Goal: Task Accomplishment & Management: Complete application form

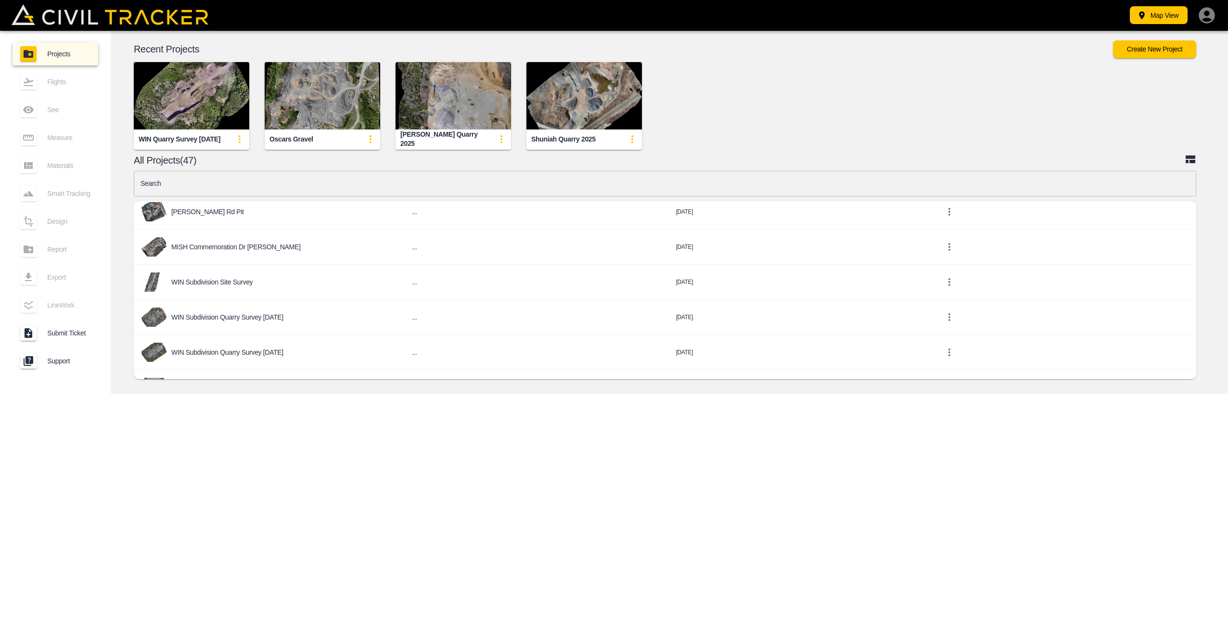
scroll to position [385, 0]
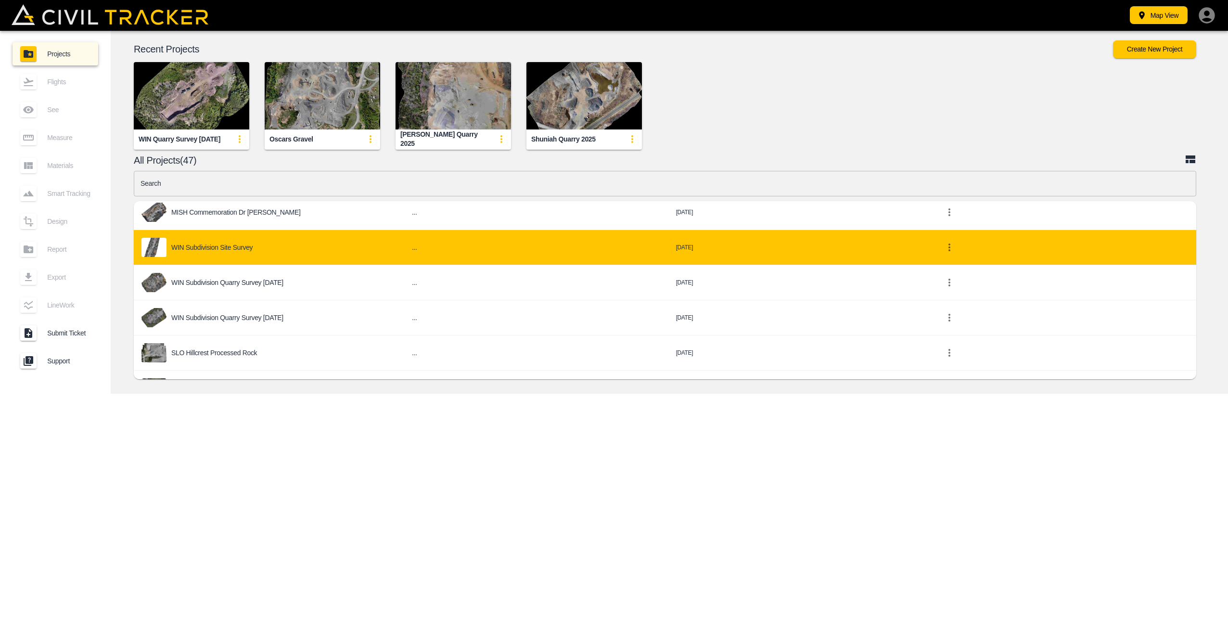
click at [279, 242] on div "WIN Subdivision Site Survey" at bounding box center [268, 247] width 255 height 19
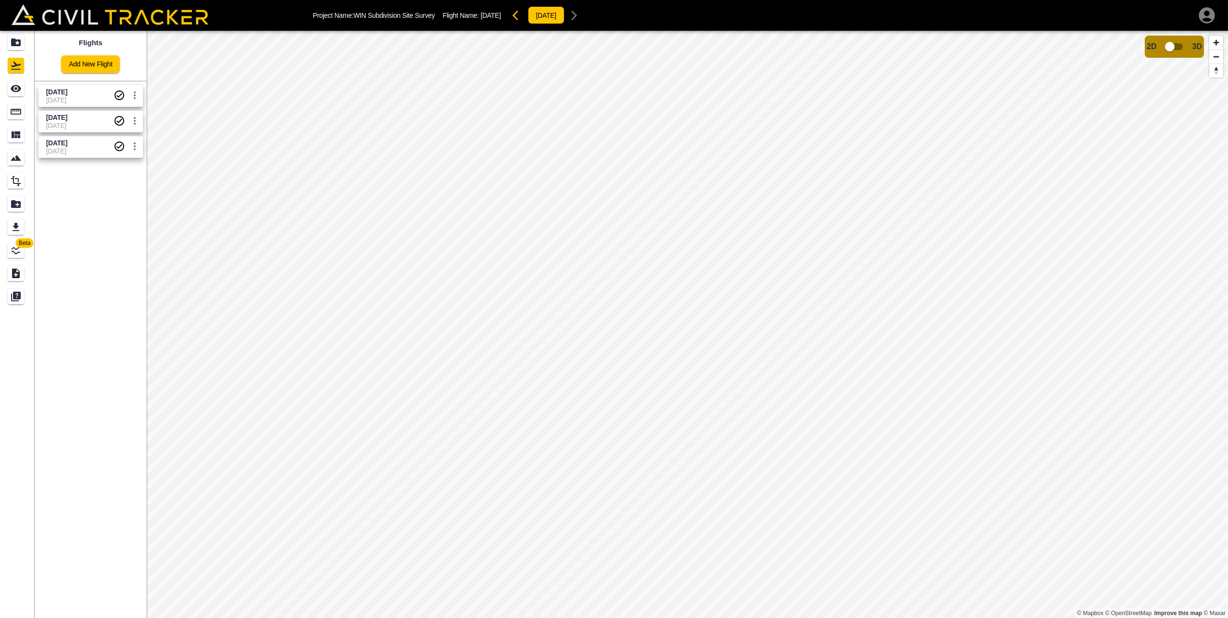
click at [72, 177] on div "Flights Add New Flight [DATE] [DATE] [DATE] [DATE] [DATE] [DATE]" at bounding box center [91, 324] width 112 height 587
click at [89, 60] on link "Add New Flight" at bounding box center [90, 64] width 59 height 18
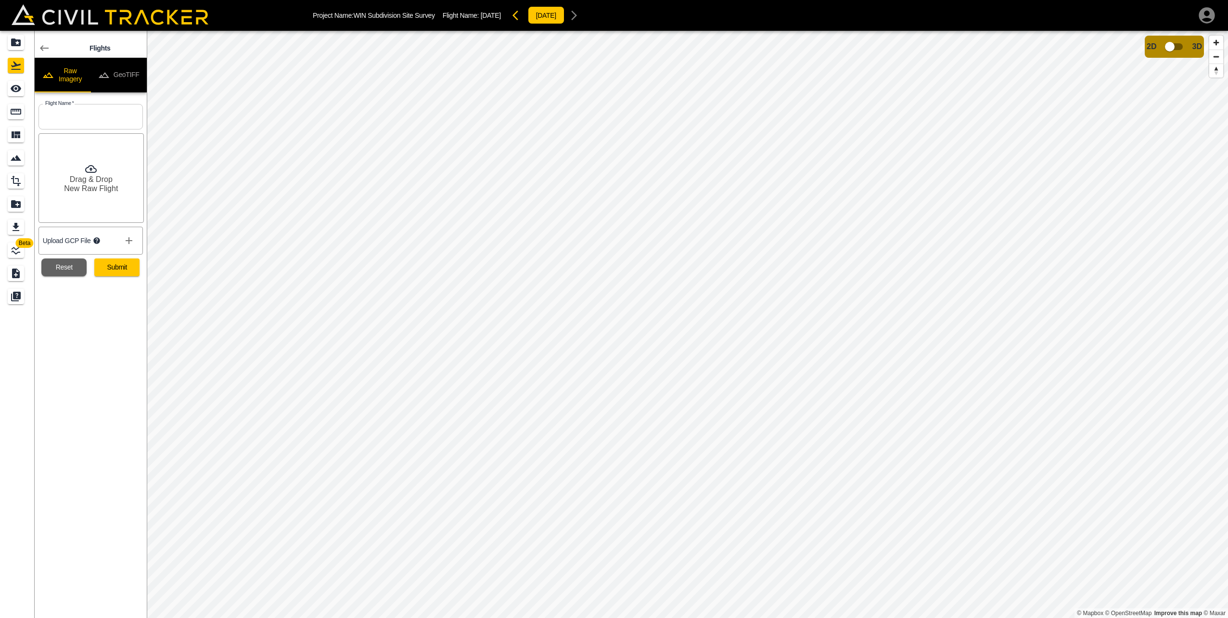
click at [77, 115] on input "text" at bounding box center [90, 116] width 104 height 25
type input "[DATE]"
click at [120, 395] on div "Flights Raw Imagery GeoTIFF Flight Name   * [DATE] Flight Name * Drag & Drop Ne…" at bounding box center [91, 324] width 112 height 587
click at [129, 242] on icon "show more" at bounding box center [129, 240] width 7 height 7
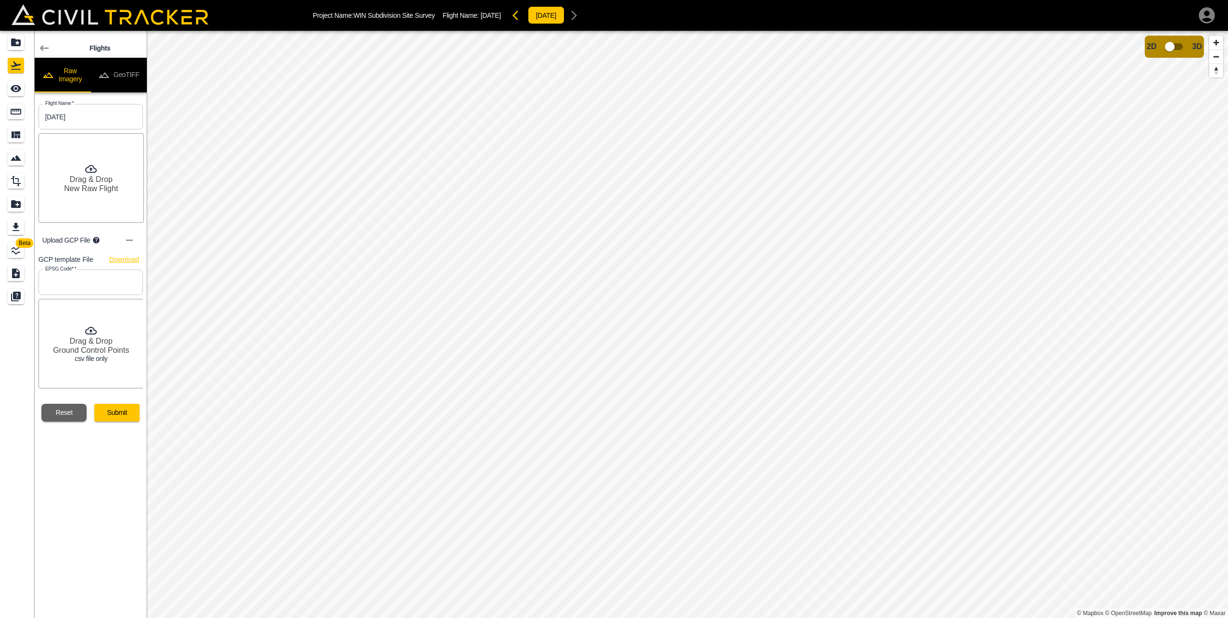
click at [122, 258] on link "Download" at bounding box center [124, 260] width 30 height 12
click at [98, 282] on input "text" at bounding box center [90, 281] width 104 height 25
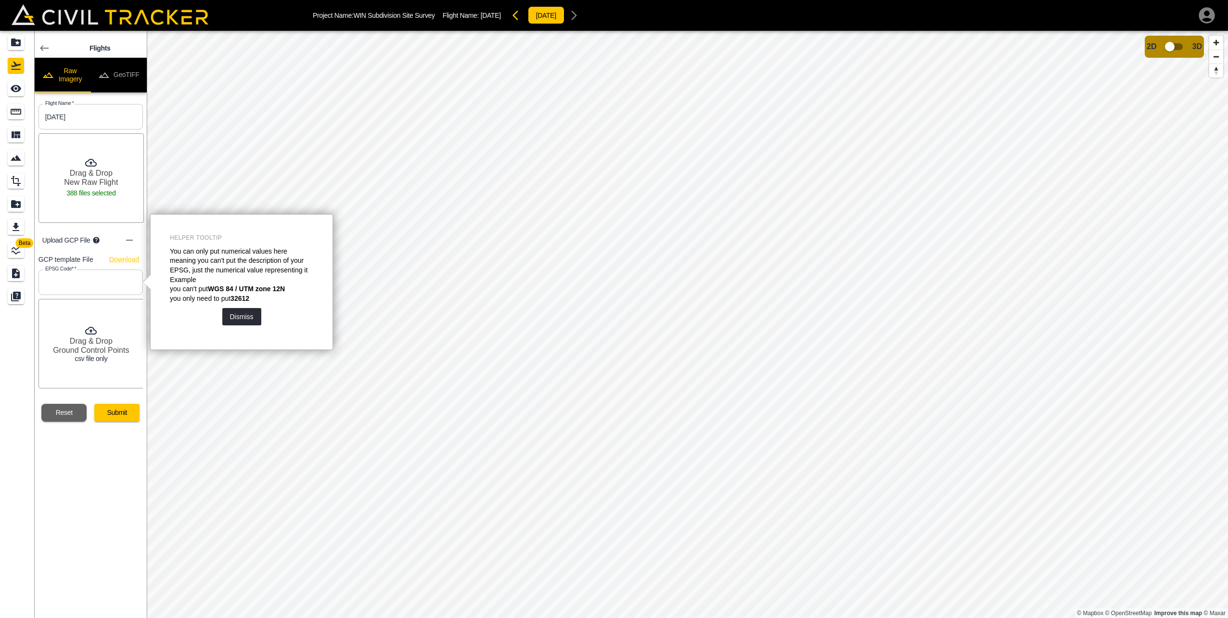
click at [97, 282] on input "text" at bounding box center [90, 281] width 104 height 25
type input "26915"
click at [91, 487] on div "Flights Raw Imagery GeoTIFF Flight Name   * [DATE] Flight Name * Drag & Drop Ne…" at bounding box center [91, 324] width 112 height 587
click at [243, 317] on button "Dismiss" at bounding box center [241, 316] width 39 height 17
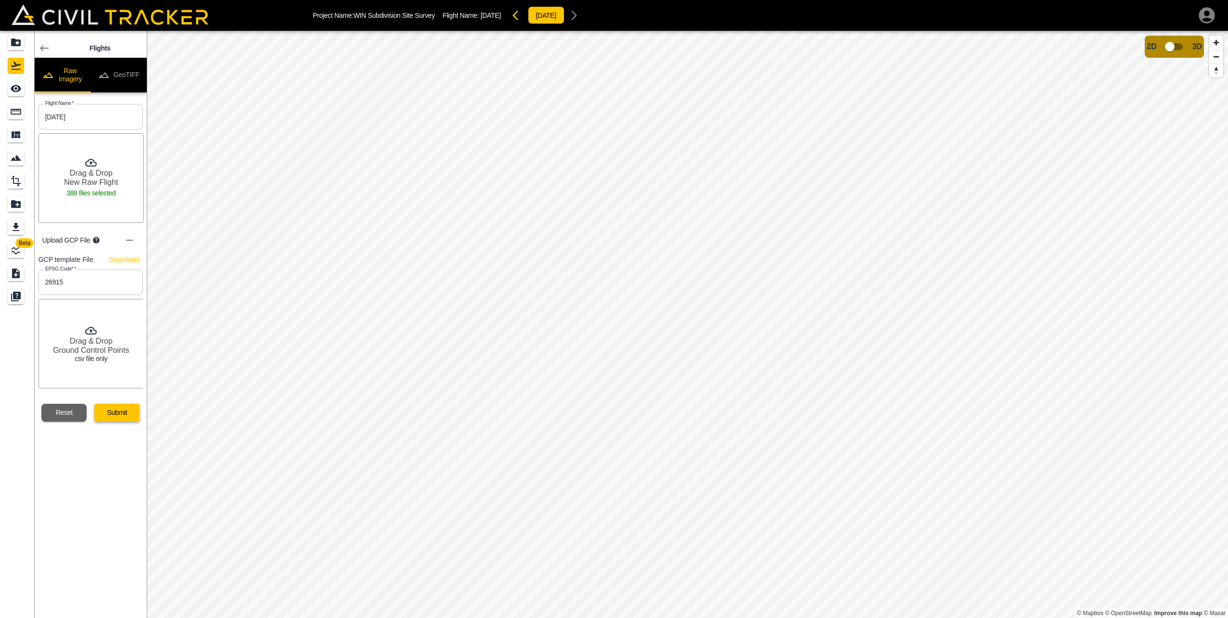
click at [113, 416] on button "Submit" at bounding box center [116, 413] width 45 height 18
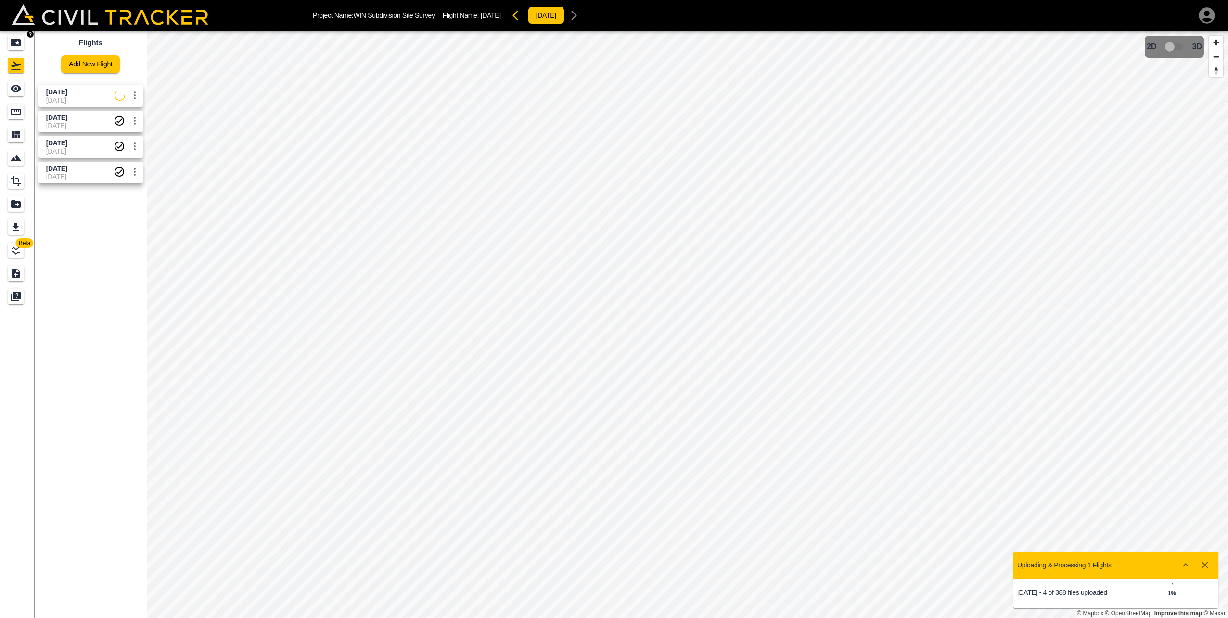
click at [11, 44] on icon "Projects" at bounding box center [16, 43] width 12 height 12
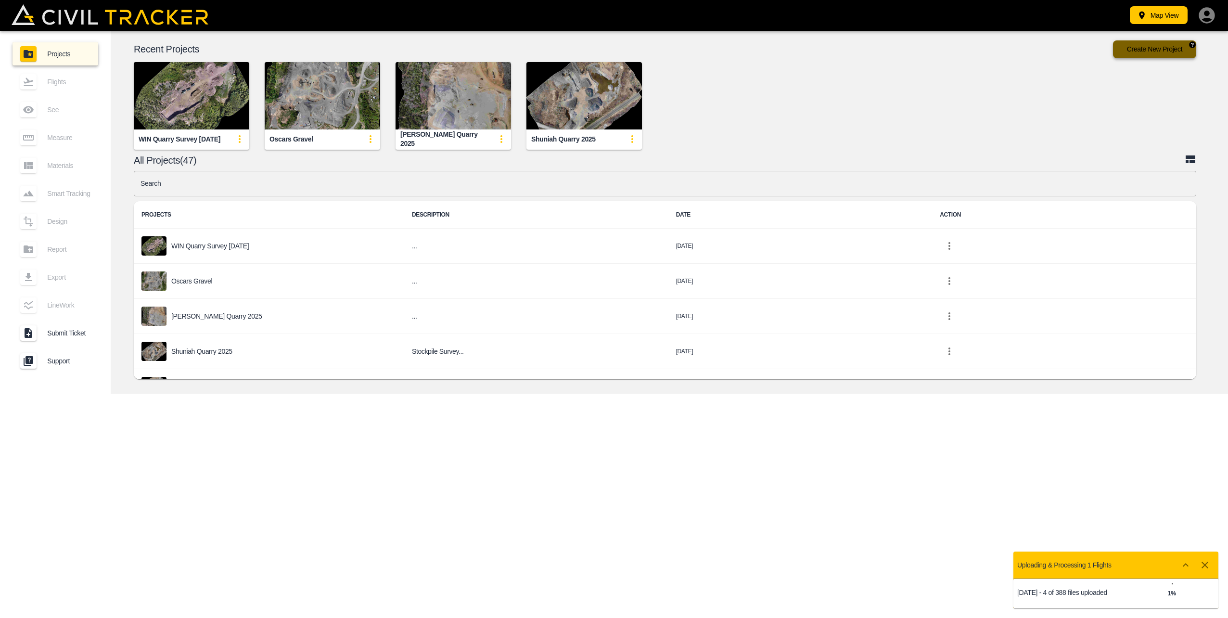
click at [1160, 46] on button "Create New Project" at bounding box center [1154, 49] width 83 height 18
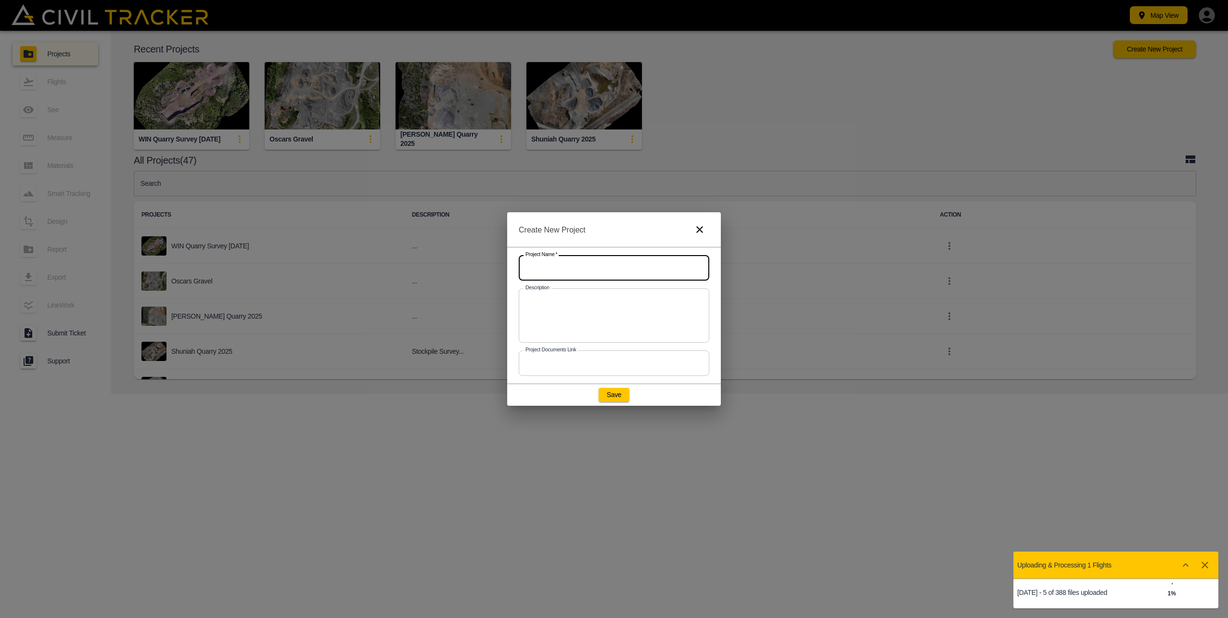
click at [600, 265] on input "text" at bounding box center [614, 267] width 191 height 25
type input "WIN Quarry Survey [DATE]"
click at [612, 392] on button "Save" at bounding box center [614, 394] width 31 height 13
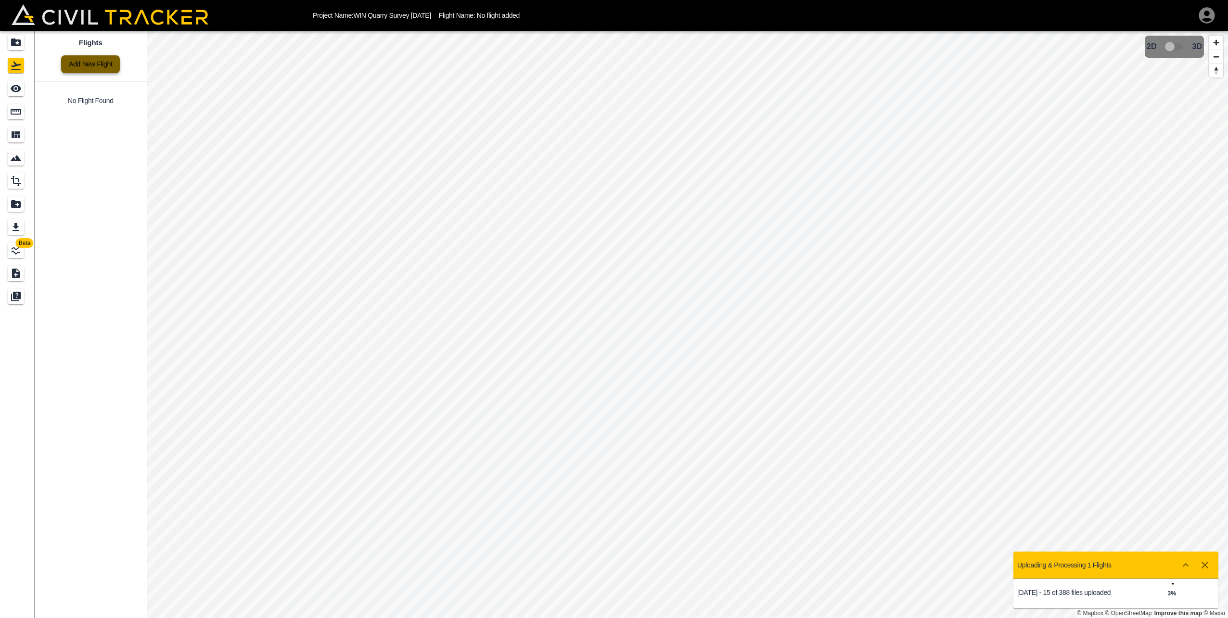
click at [95, 63] on link "Add New Flight" at bounding box center [90, 64] width 59 height 18
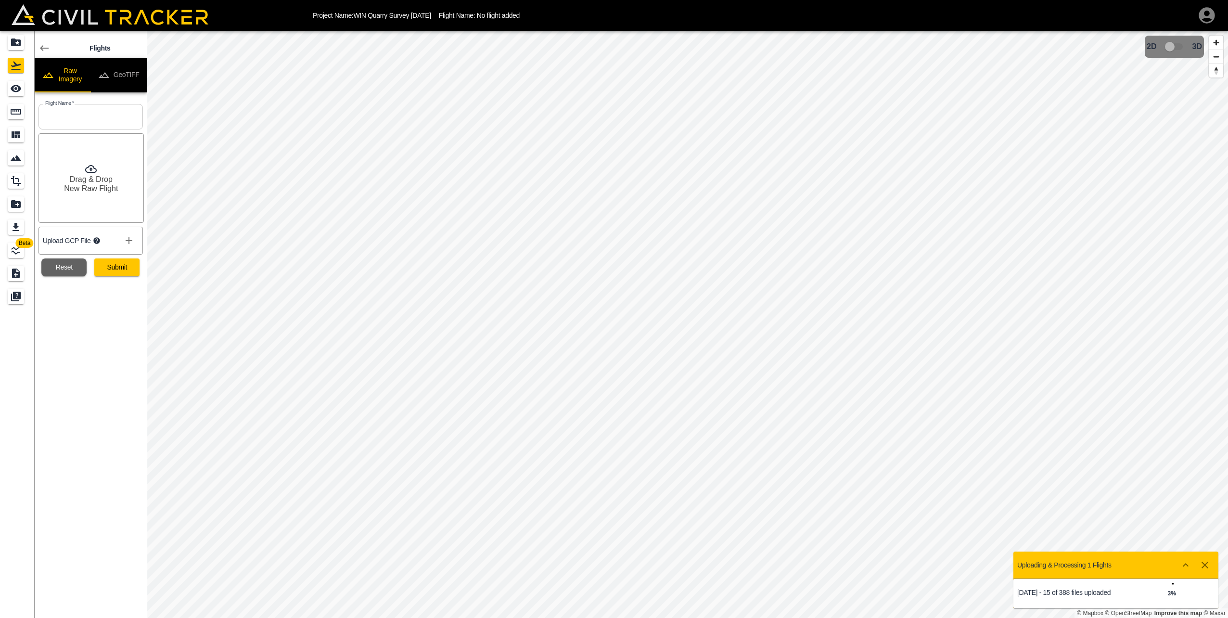
click at [67, 118] on input "text" at bounding box center [90, 116] width 104 height 25
type input "[DATE]"
click at [110, 269] on button "Submit" at bounding box center [116, 267] width 45 height 18
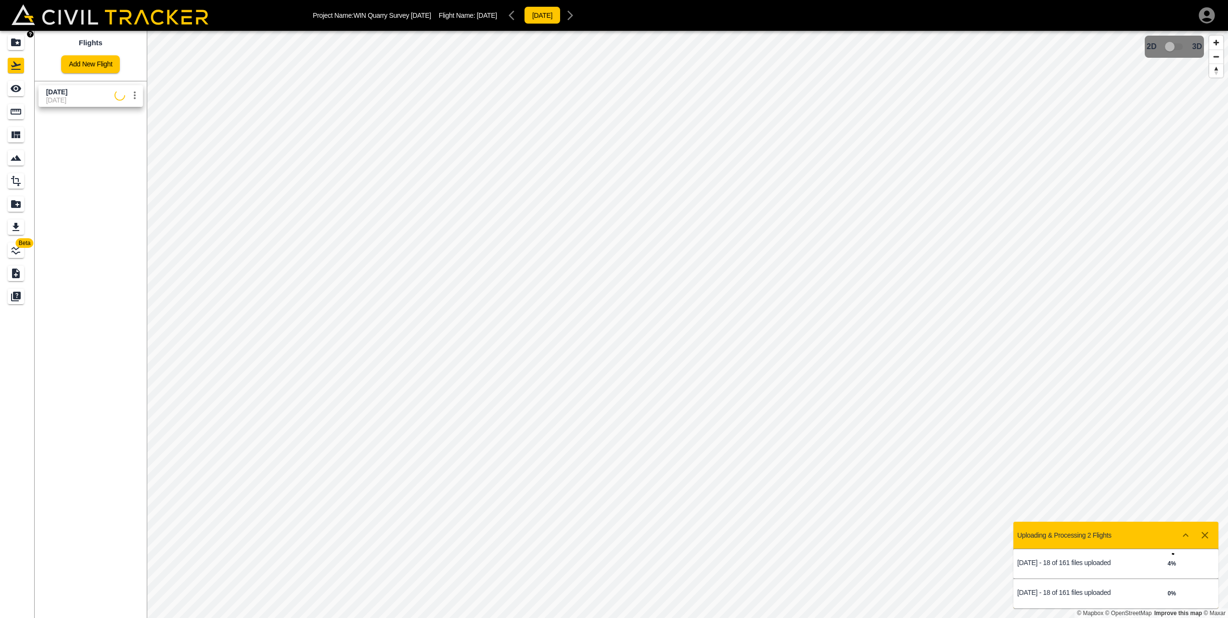
click at [16, 46] on icon "Projects" at bounding box center [16, 42] width 10 height 8
